Goal: Navigation & Orientation: Find specific page/section

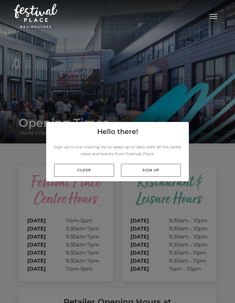
click at [91, 177] on link "Close" at bounding box center [84, 170] width 60 height 13
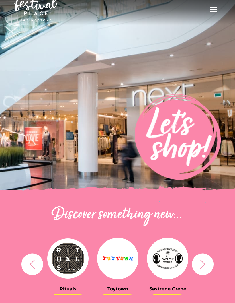
scroll to position [20, 0]
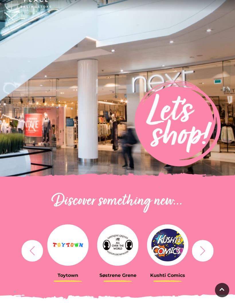
click at [206, 249] on icon "button" at bounding box center [203, 250] width 11 height 11
click at [204, 252] on icon "button" at bounding box center [203, 250] width 11 height 11
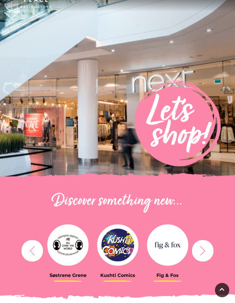
click at [206, 250] on icon "button" at bounding box center [203, 250] width 11 height 11
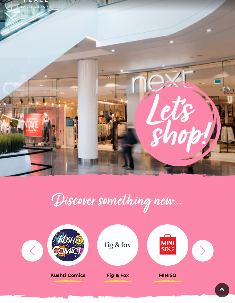
click at [205, 251] on icon "button" at bounding box center [202, 250] width 5 height 9
click at [198, 255] on icon "button" at bounding box center [203, 250] width 11 height 11
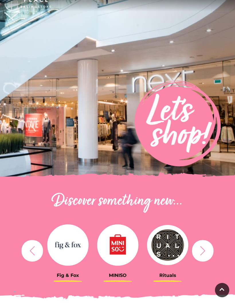
click at [202, 250] on icon "button" at bounding box center [203, 250] width 11 height 11
click at [199, 253] on icon "button" at bounding box center [203, 250] width 11 height 11
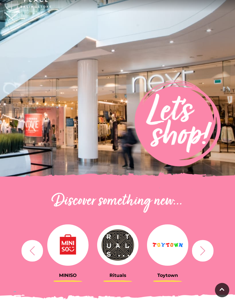
click at [200, 254] on icon "button" at bounding box center [203, 250] width 11 height 11
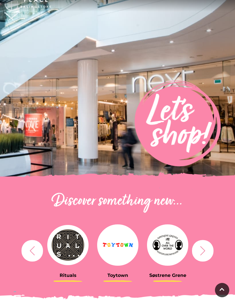
click at [198, 253] on icon "button" at bounding box center [203, 250] width 11 height 11
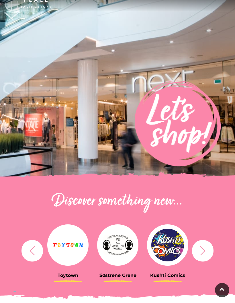
click at [199, 247] on icon "button" at bounding box center [203, 250] width 11 height 11
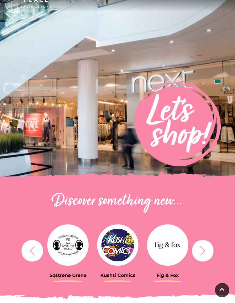
click at [196, 249] on button "button" at bounding box center [203, 251] width 22 height 22
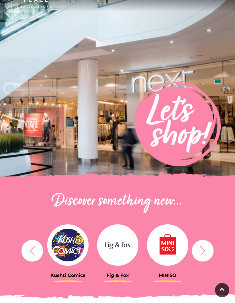
click at [198, 251] on icon "button" at bounding box center [203, 250] width 11 height 11
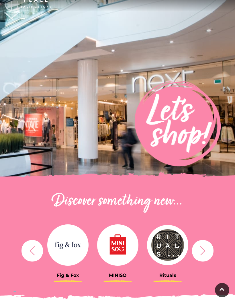
click at [200, 249] on icon "button" at bounding box center [203, 250] width 11 height 11
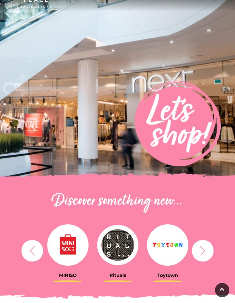
click at [198, 246] on icon "button" at bounding box center [203, 250] width 11 height 11
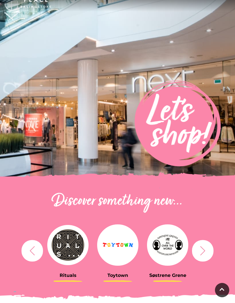
click at [199, 244] on button "button" at bounding box center [203, 251] width 22 height 22
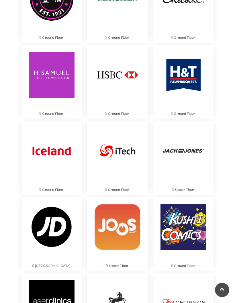
scroll to position [1406, 0]
